Goal: Information Seeking & Learning: Learn about a topic

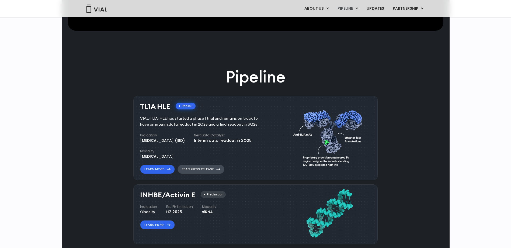
scroll to position [270, 0]
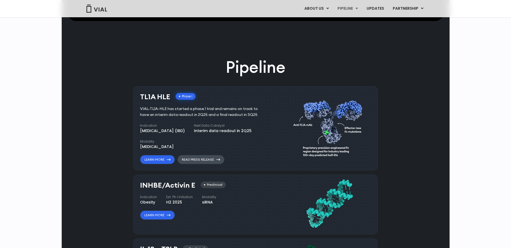
click at [202, 162] on link "Read Press Release" at bounding box center [201, 159] width 47 height 9
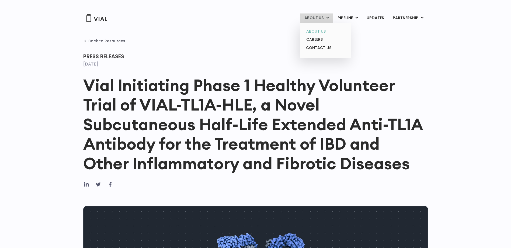
click at [324, 32] on link "ABOUT US" at bounding box center [325, 31] width 47 height 8
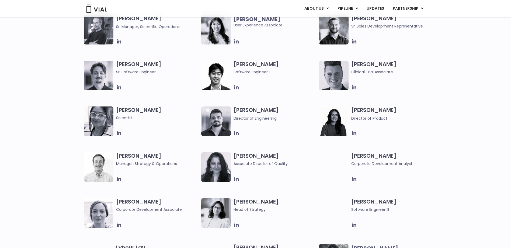
scroll to position [620, 0]
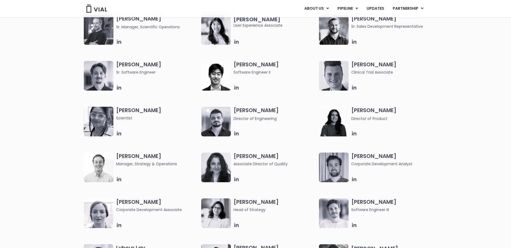
click at [91, 166] on img at bounding box center [99, 168] width 30 height 30
click at [131, 156] on h3 "Kyle Mayfield Manager, Strategy & Operations" at bounding box center [157, 160] width 83 height 14
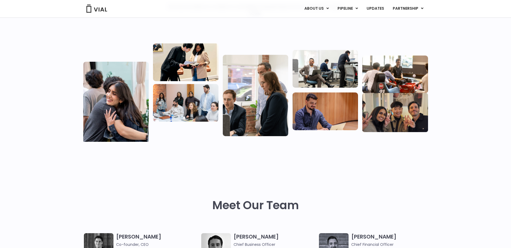
scroll to position [0, 0]
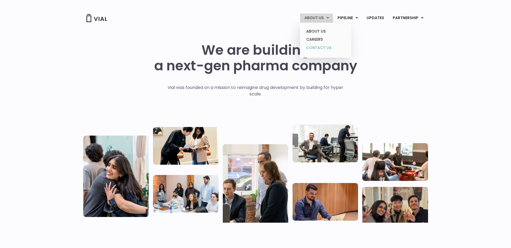
click at [326, 48] on link "CONTACT US" at bounding box center [325, 48] width 47 height 9
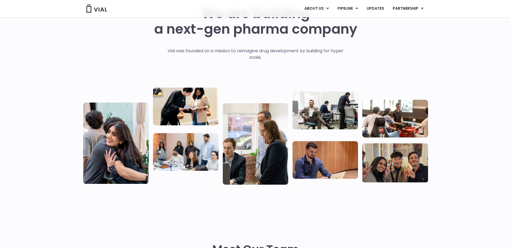
scroll to position [108, 0]
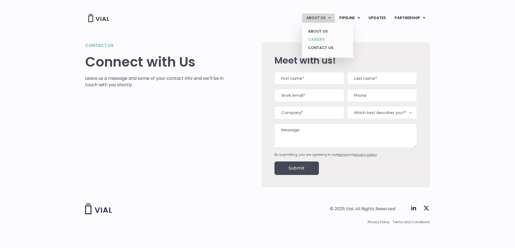
click at [328, 40] on link "CAREERS" at bounding box center [327, 39] width 47 height 8
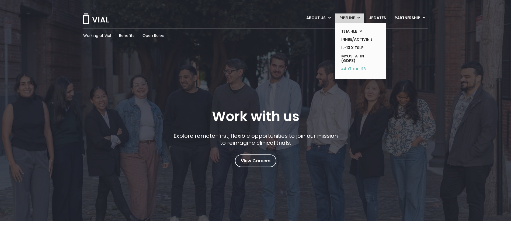
click at [357, 74] on link "α4β7 x IL-23" at bounding box center [356, 69] width 39 height 9
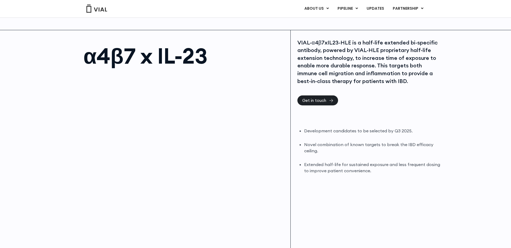
scroll to position [3, 0]
